Goal: Find contact information: Find contact information

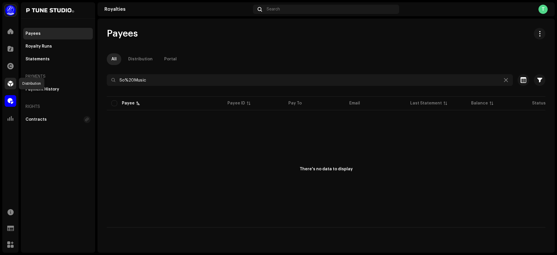
click at [8, 82] on span at bounding box center [11, 83] width 6 height 5
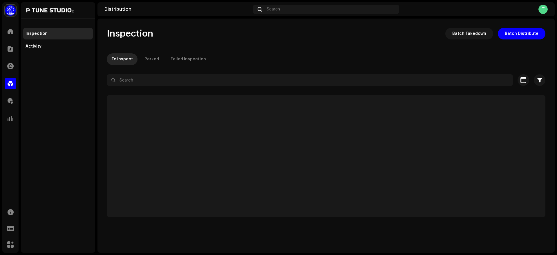
drag, startPoint x: 44, startPoint y: 52, endPoint x: 48, endPoint y: 49, distance: 5.5
click at [48, 49] on div "Activity" at bounding box center [58, 47] width 70 height 12
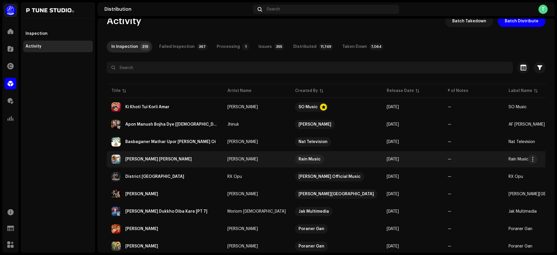
scroll to position [13, 0]
click at [533, 158] on span "button" at bounding box center [533, 159] width 4 height 5
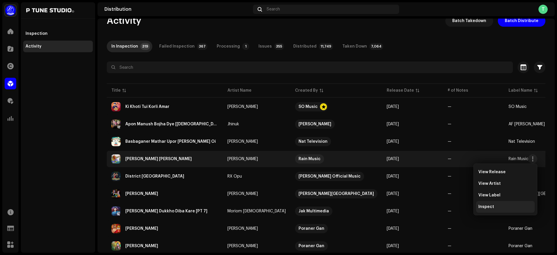
click at [491, 205] on span "Inspect" at bounding box center [486, 207] width 16 height 5
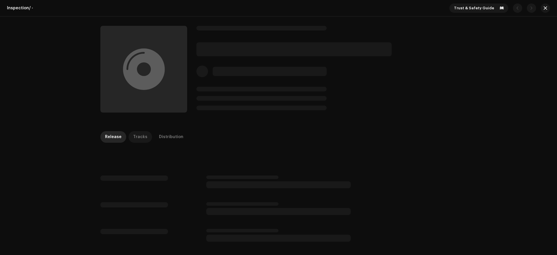
click at [137, 137] on div "Tracks" at bounding box center [140, 137] width 14 height 12
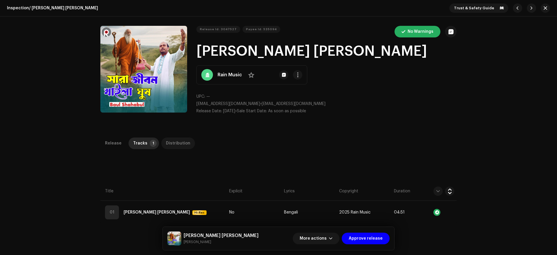
click at [174, 142] on div "Distribution" at bounding box center [178, 144] width 24 height 12
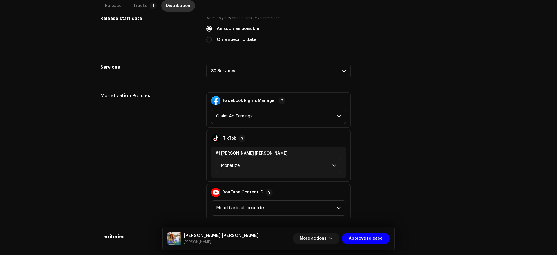
scroll to position [201, 0]
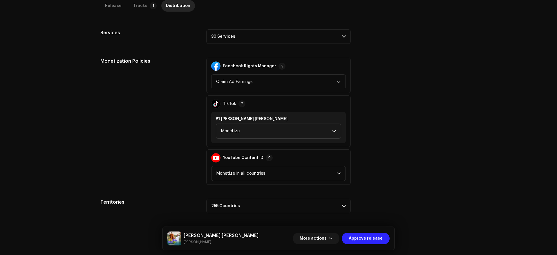
click at [388, 235] on button "Approve release" at bounding box center [366, 239] width 48 height 12
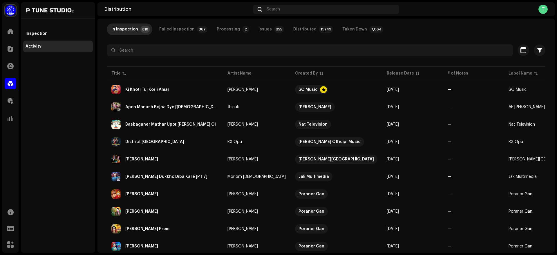
scroll to position [37, 0]
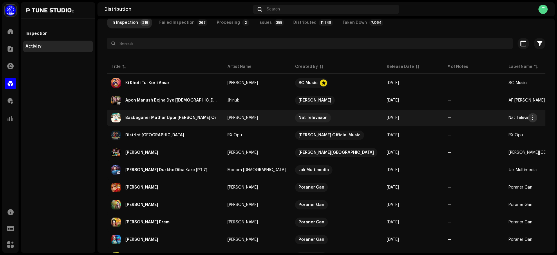
click at [536, 118] on button "button" at bounding box center [532, 117] width 9 height 9
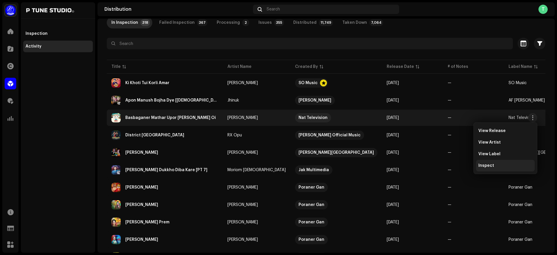
click at [486, 169] on div "Inspect" at bounding box center [505, 166] width 59 height 12
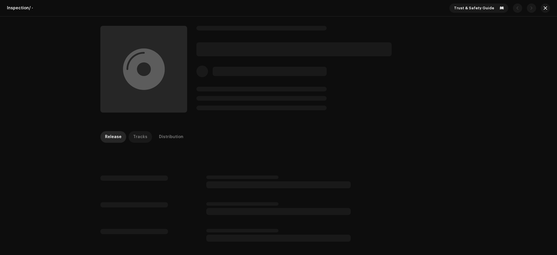
click at [139, 140] on div "Tracks" at bounding box center [140, 137] width 14 height 12
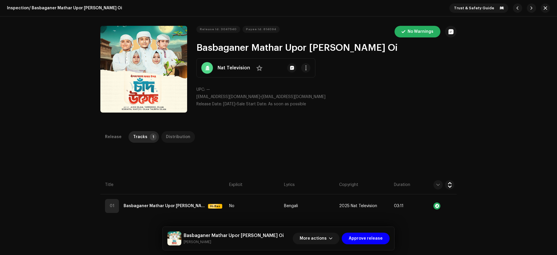
click at [166, 137] on div "Distribution" at bounding box center [178, 137] width 24 height 12
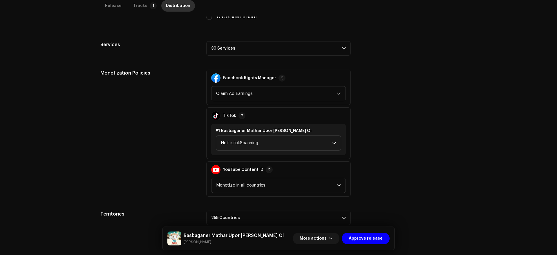
scroll to position [195, 0]
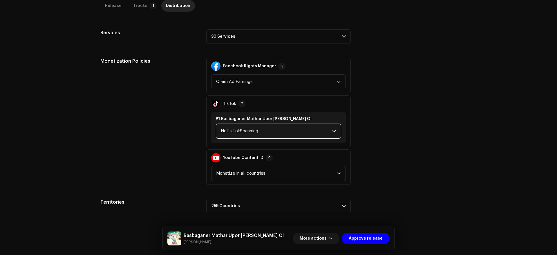
click at [271, 129] on span "NoTikTokScanning" at bounding box center [276, 131] width 111 height 15
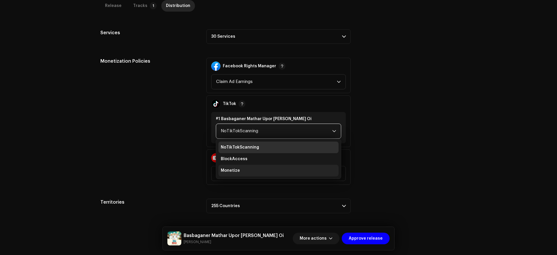
click at [246, 169] on li "Monetize" at bounding box center [278, 171] width 120 height 12
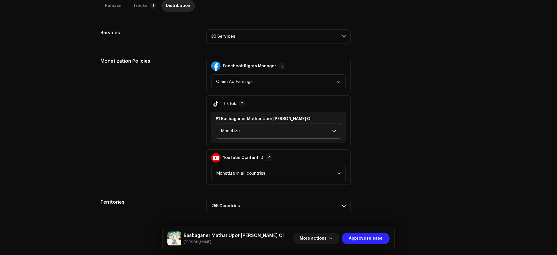
click at [372, 240] on span "Approve release" at bounding box center [366, 239] width 34 height 12
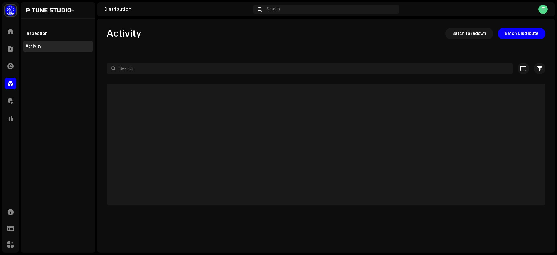
click at [306, 42] on div "Activity Batch Takedown Batch Distribute Selected 0 Select all Options Filters …" at bounding box center [325, 117] width 457 height 178
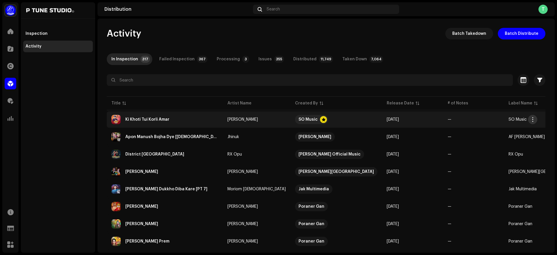
click at [534, 119] on span "button" at bounding box center [533, 119] width 4 height 5
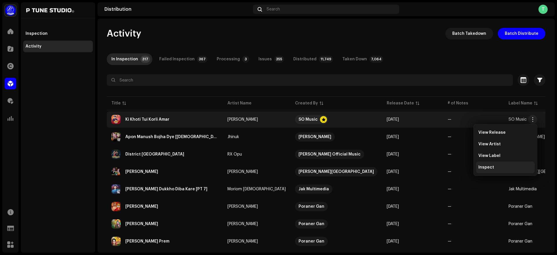
click at [494, 167] on div "Inspect" at bounding box center [505, 167] width 54 height 5
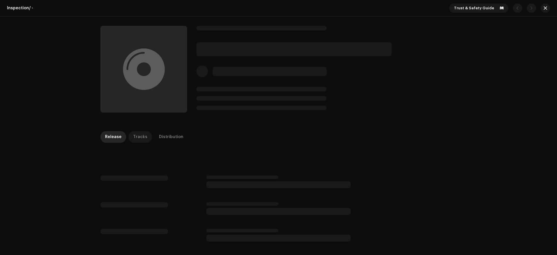
click at [144, 139] on p-tab "Tracks" at bounding box center [141, 137] width 24 height 12
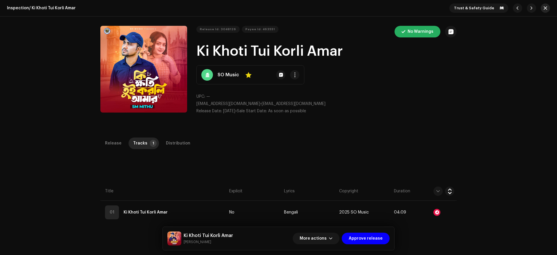
click at [546, 9] on button "button" at bounding box center [545, 7] width 9 height 9
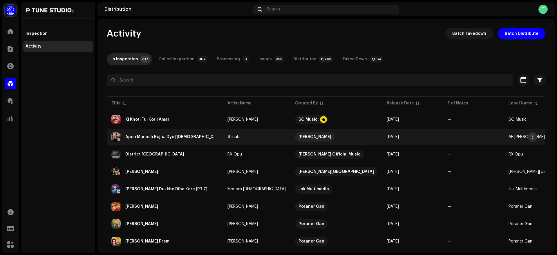
click at [534, 137] on span "button" at bounding box center [533, 137] width 4 height 5
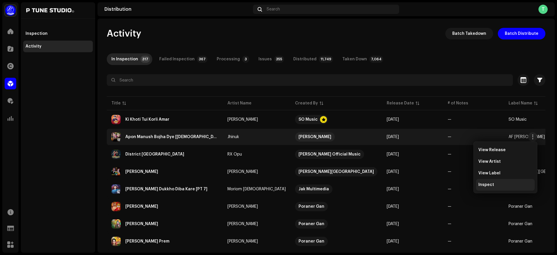
click at [503, 187] on div "Inspect" at bounding box center [505, 185] width 54 height 5
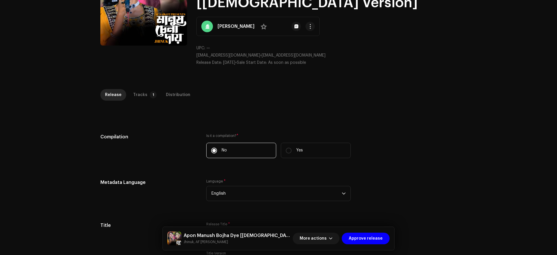
scroll to position [66, 0]
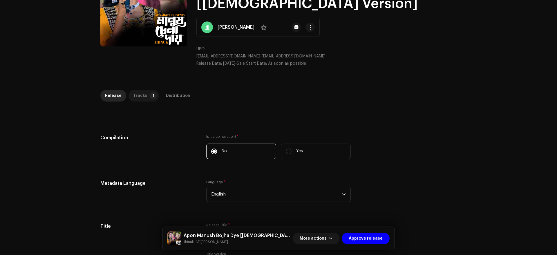
click at [135, 92] on div "Tracks" at bounding box center [140, 96] width 14 height 12
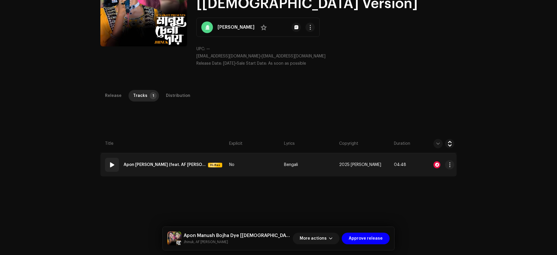
click at [109, 167] on span at bounding box center [112, 164] width 7 height 7
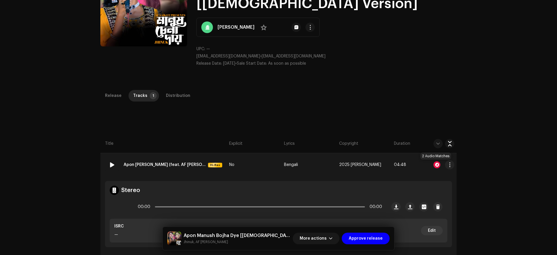
click at [436, 164] on div at bounding box center [436, 164] width 7 height 7
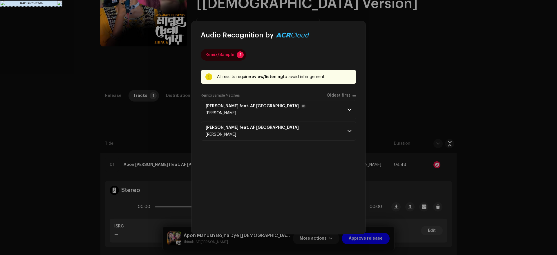
click at [304, 112] on p-accordion-header "[PERSON_NAME] feat. AF [PERSON_NAME] [PERSON_NAME]" at bounding box center [279, 109] width 156 height 19
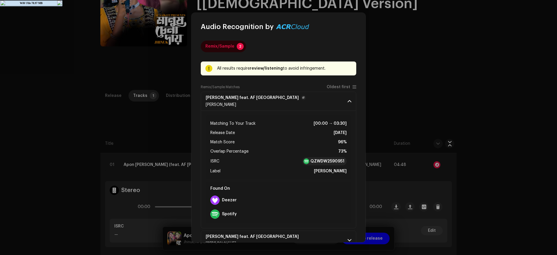
click at [308, 98] on p-accordion-header "[PERSON_NAME] feat. AF [PERSON_NAME] [PERSON_NAME]" at bounding box center [279, 101] width 156 height 19
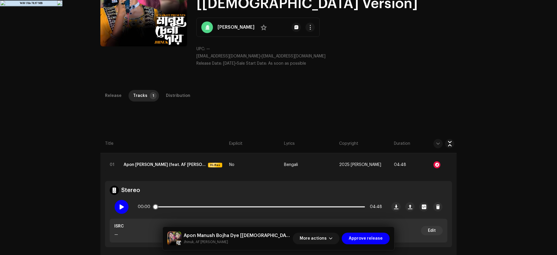
click at [119, 208] on span at bounding box center [121, 207] width 5 height 5
drag, startPoint x: 158, startPoint y: 207, endPoint x: 164, endPoint y: 208, distance: 5.9
click at [164, 208] on div "00:09 04:48" at bounding box center [260, 207] width 244 height 12
click at [90, 165] on div "Inspection / Apon Manush Bojha Dye [[DEMOGRAPHIC_DATA] Version] Trust & Safety …" at bounding box center [278, 127] width 557 height 255
drag, startPoint x: 168, startPoint y: 206, endPoint x: 174, endPoint y: 204, distance: 6.3
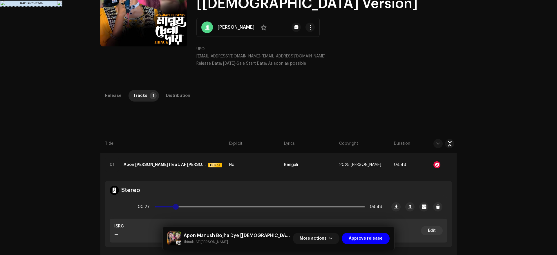
click at [174, 204] on div "00:27 04:48" at bounding box center [260, 207] width 244 height 12
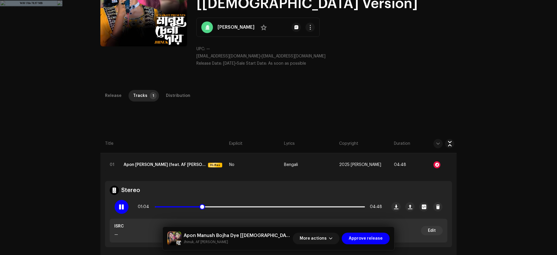
click at [119, 207] on span at bounding box center [121, 207] width 5 height 5
click at [436, 166] on div at bounding box center [436, 164] width 7 height 7
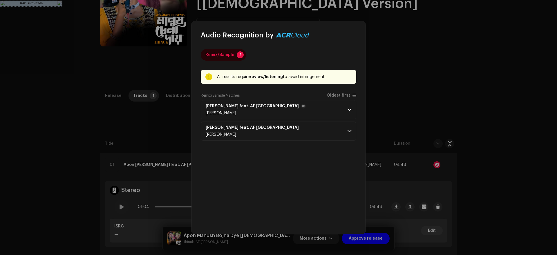
click at [314, 114] on p-accordion-header "[PERSON_NAME] feat. AF [PERSON_NAME] [PERSON_NAME]" at bounding box center [279, 109] width 156 height 19
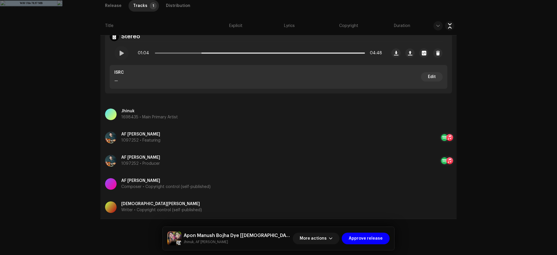
scroll to position [220, 0]
click at [160, 184] on p "Composer • Copyright control (self-published)" at bounding box center [165, 187] width 89 height 6
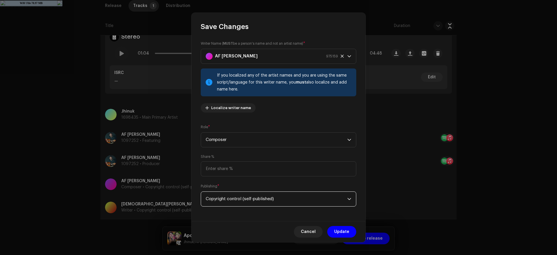
click at [243, 196] on span "Copyright control (self-published)" at bounding box center [277, 199] width 142 height 15
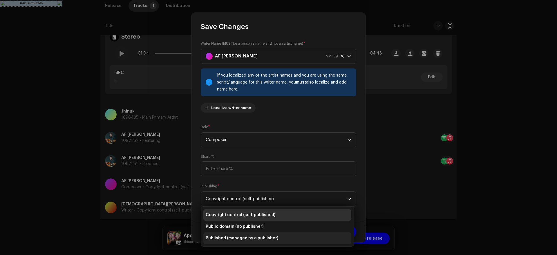
click at [250, 237] on span "Published (managed by a publisher)" at bounding box center [242, 238] width 73 height 6
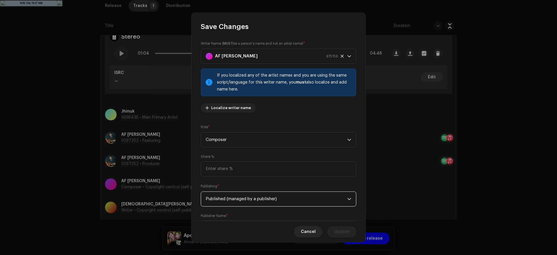
scroll to position [23, 0]
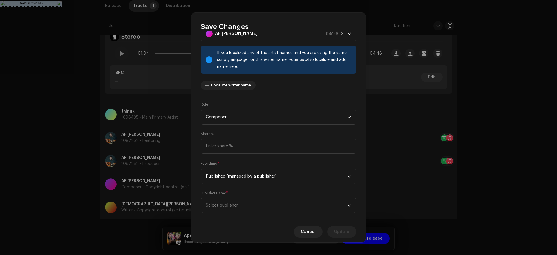
click at [256, 207] on span "Select publisher" at bounding box center [277, 205] width 142 height 15
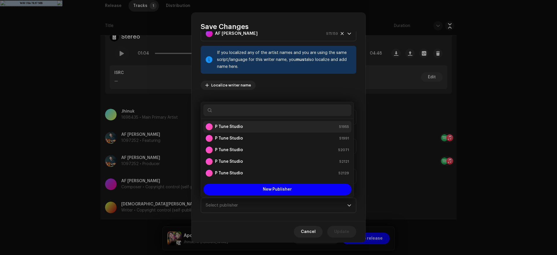
click at [235, 128] on strong "P Tune Studio" at bounding box center [229, 127] width 28 height 6
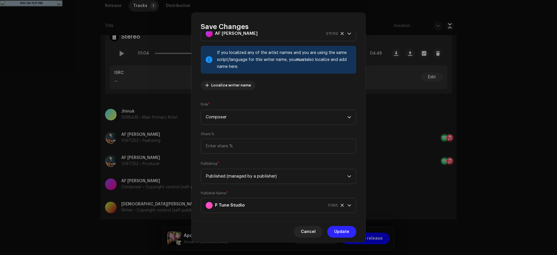
click at [340, 231] on span "Update" at bounding box center [341, 232] width 15 height 12
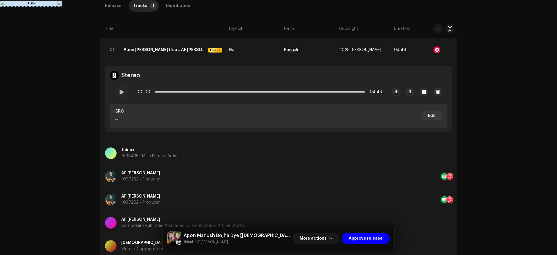
scroll to position [226, 0]
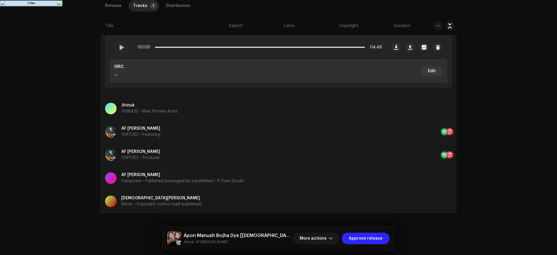
click at [373, 239] on span "Approve release" at bounding box center [366, 239] width 34 height 12
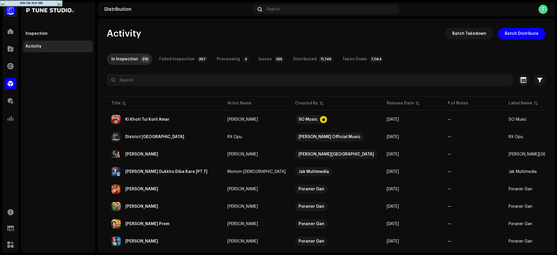
click at [405, 36] on div "Activity Batch Takedown Batch Distribute" at bounding box center [326, 34] width 439 height 12
click at [9, 99] on span at bounding box center [11, 101] width 6 height 5
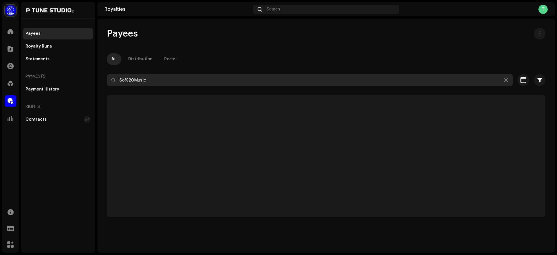
click at [172, 82] on input "So%20Music" at bounding box center [310, 80] width 406 height 12
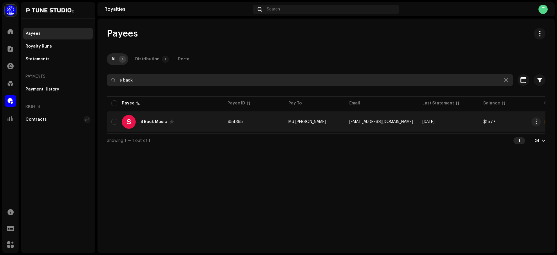
type input "s back"
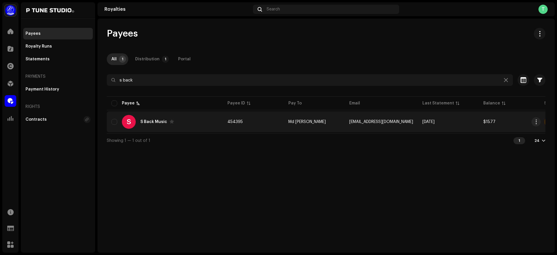
click at [192, 121] on div "S S Back Music" at bounding box center [164, 122] width 107 height 14
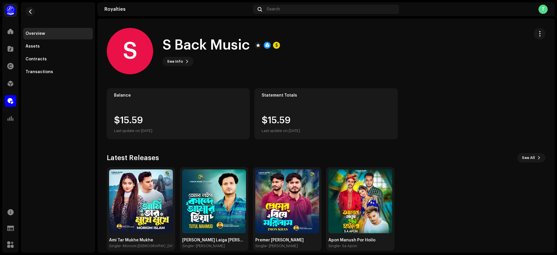
click at [194, 47] on h1 "S Back Music" at bounding box center [205, 45] width 87 height 19
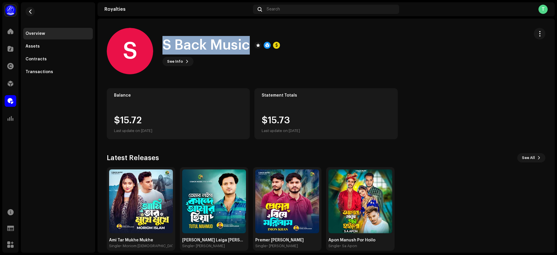
click at [194, 47] on h1 "S Back Music" at bounding box center [205, 45] width 87 height 19
copy div "S Back Music See Info"
click at [172, 63] on span "See Info" at bounding box center [175, 62] width 16 height 12
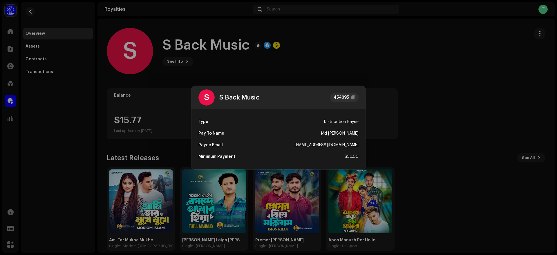
click at [328, 146] on div "[EMAIL_ADDRESS][DOMAIN_NAME]" at bounding box center [327, 145] width 64 height 12
copy div "[EMAIL_ADDRESS][DOMAIN_NAME]"
click at [333, 133] on div "Md [PERSON_NAME]" at bounding box center [339, 134] width 37 height 12
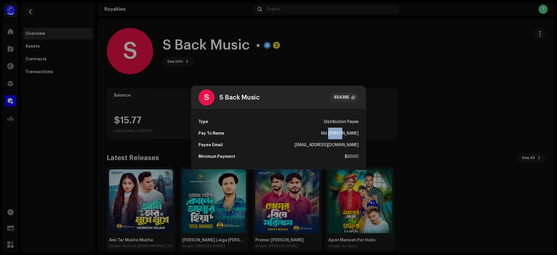
click at [333, 133] on div "Md [PERSON_NAME]" at bounding box center [339, 134] width 37 height 12
copy div "Md [PERSON_NAME]"
click at [347, 142] on div "[EMAIL_ADDRESS][DOMAIN_NAME]" at bounding box center [327, 145] width 64 height 12
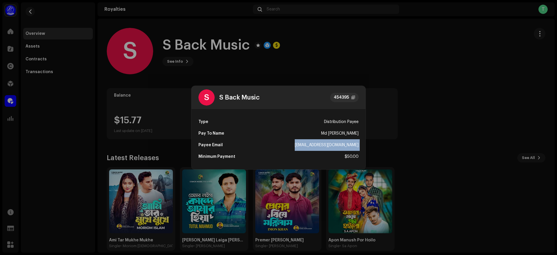
click at [347, 142] on div "[EMAIL_ADDRESS][DOMAIN_NAME]" at bounding box center [327, 145] width 64 height 12
copy div "[EMAIL_ADDRESS][DOMAIN_NAME]"
